Goal: Check status: Check status

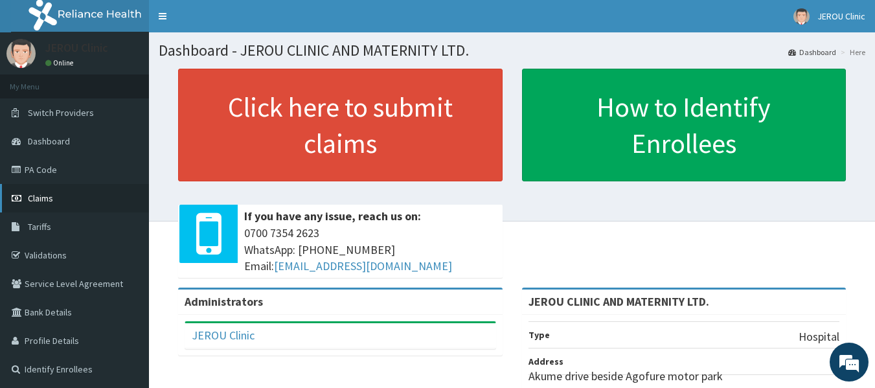
click at [48, 198] on span "Claims" at bounding box center [40, 198] width 25 height 12
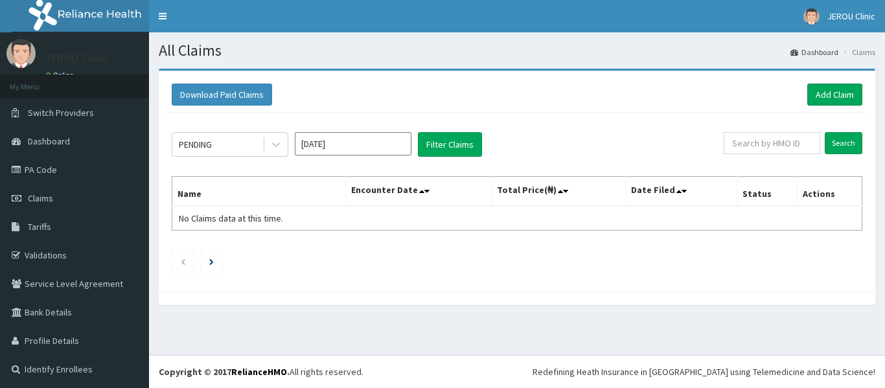
click at [332, 152] on input "[DATE]" at bounding box center [353, 143] width 117 height 23
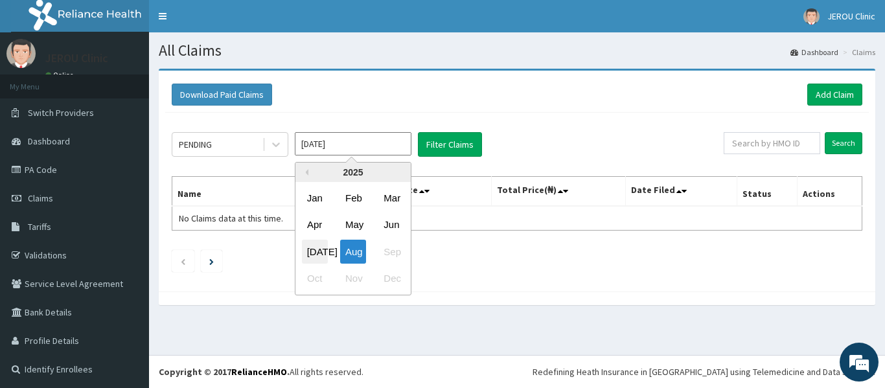
click at [316, 248] on div "[DATE]" at bounding box center [315, 252] width 26 height 24
type input "[DATE]"
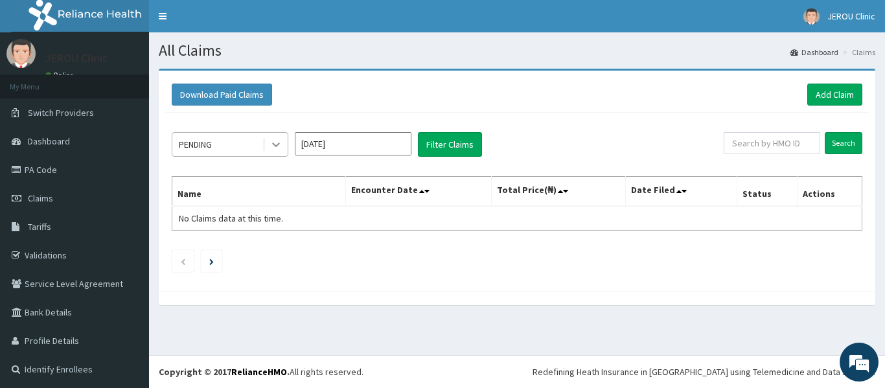
click at [277, 140] on icon at bounding box center [276, 144] width 13 height 13
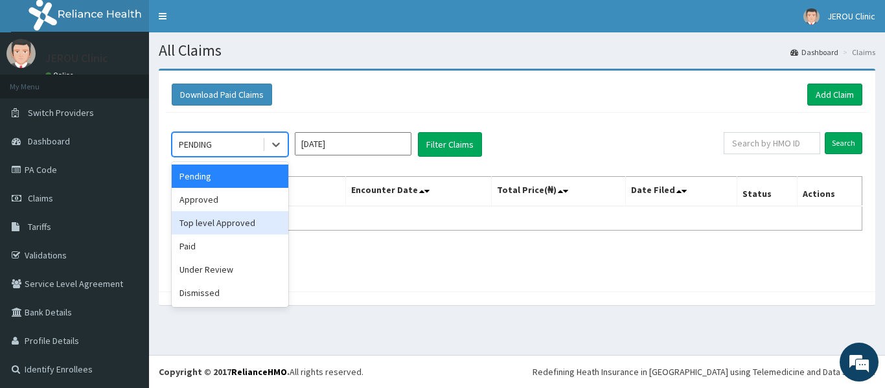
click at [237, 222] on div "Top level Approved" at bounding box center [230, 222] width 117 height 23
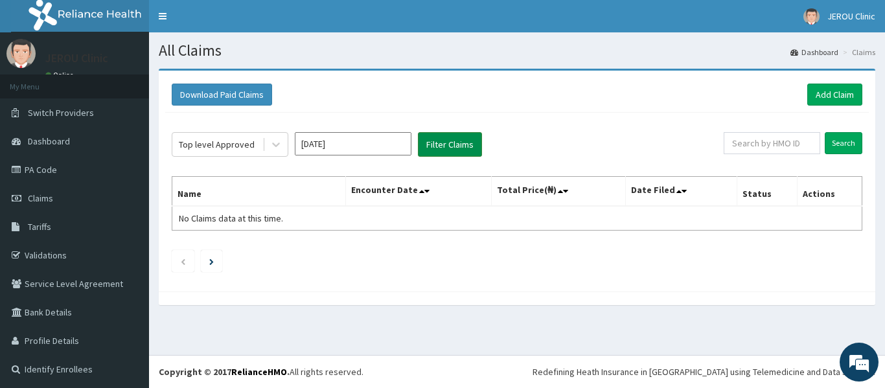
click at [453, 143] on button "Filter Claims" at bounding box center [450, 144] width 64 height 25
